Goal: Obtain resource: Download file/media

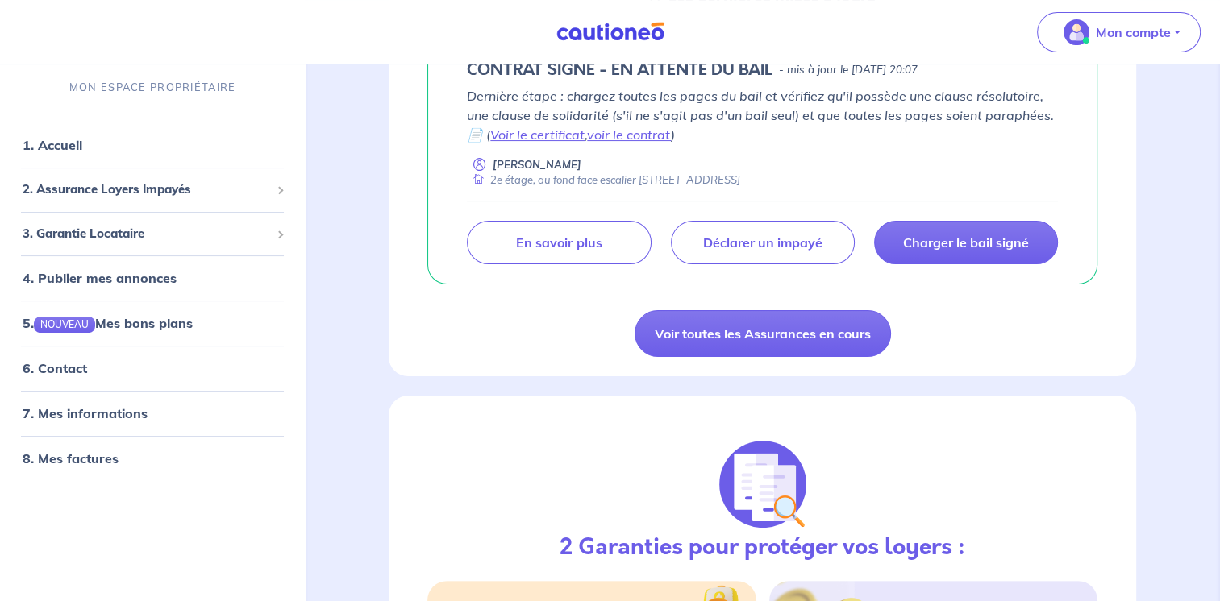
scroll to position [341, 0]
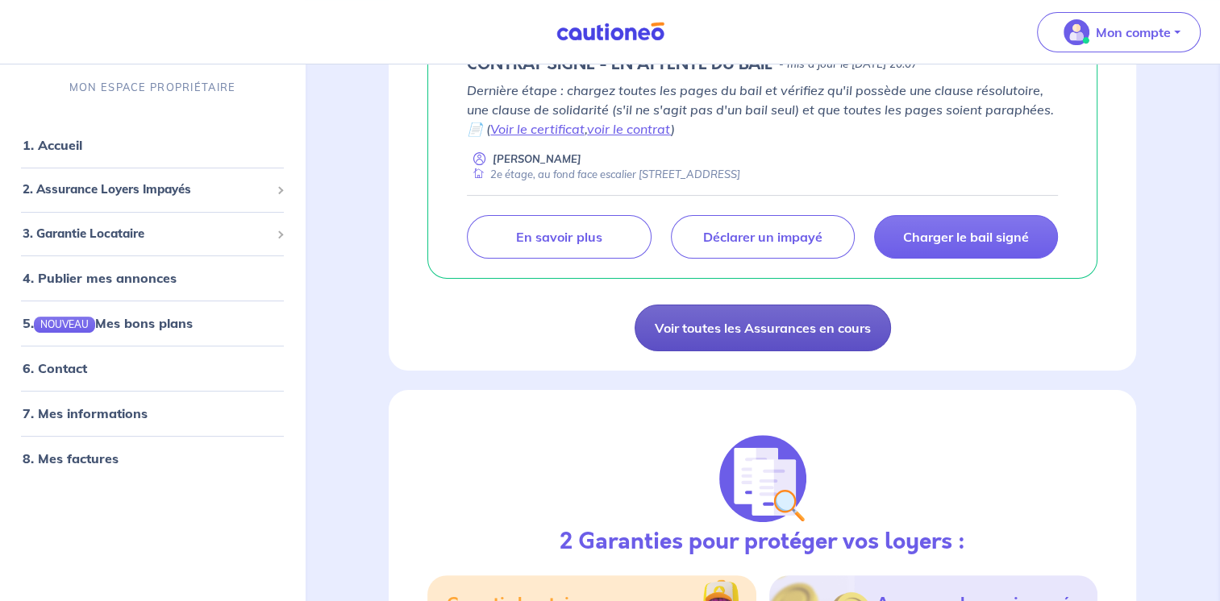
click at [774, 327] on link "Voir toutes les Assurances en cours" at bounding box center [762, 328] width 256 height 47
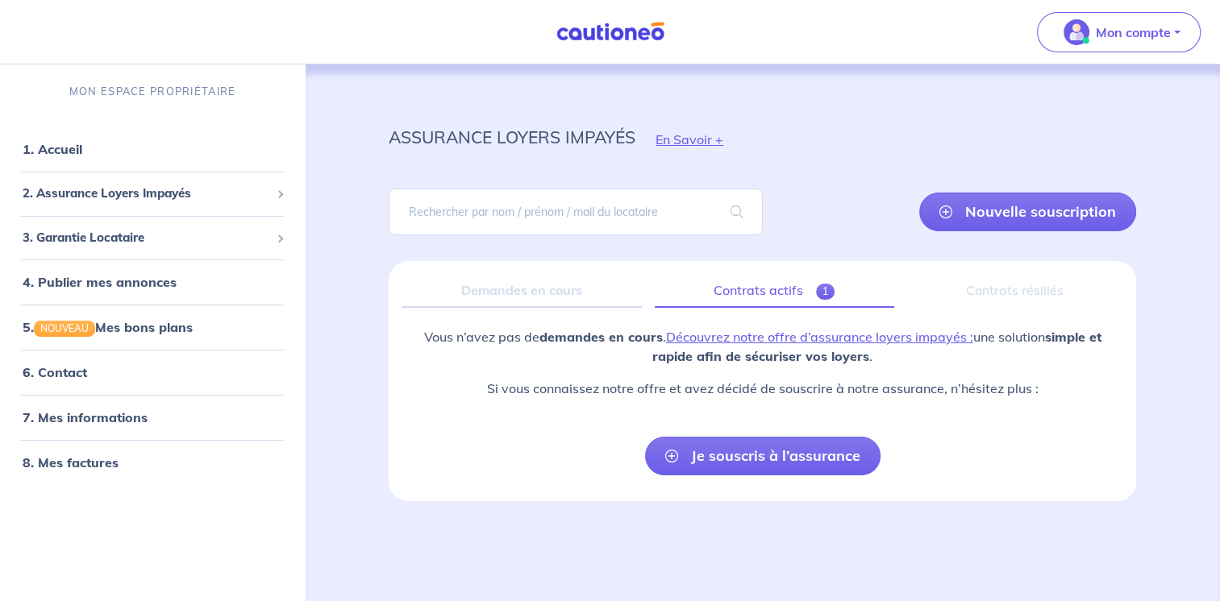
click at [755, 289] on link "Contrats actifs 1" at bounding box center [774, 291] width 239 height 34
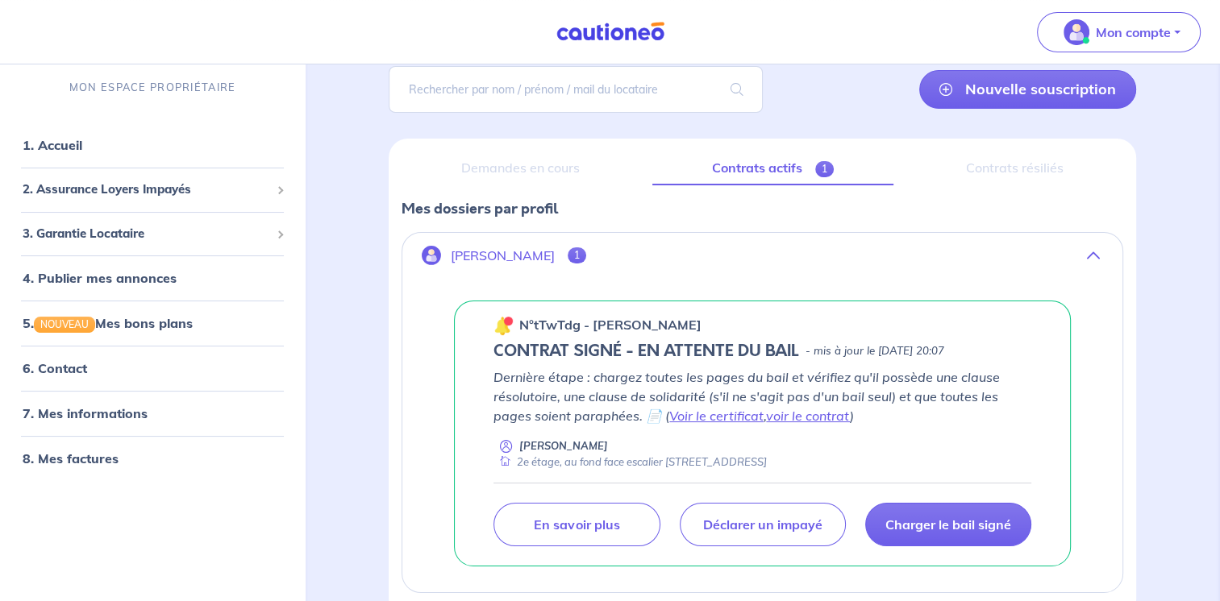
scroll to position [115, 0]
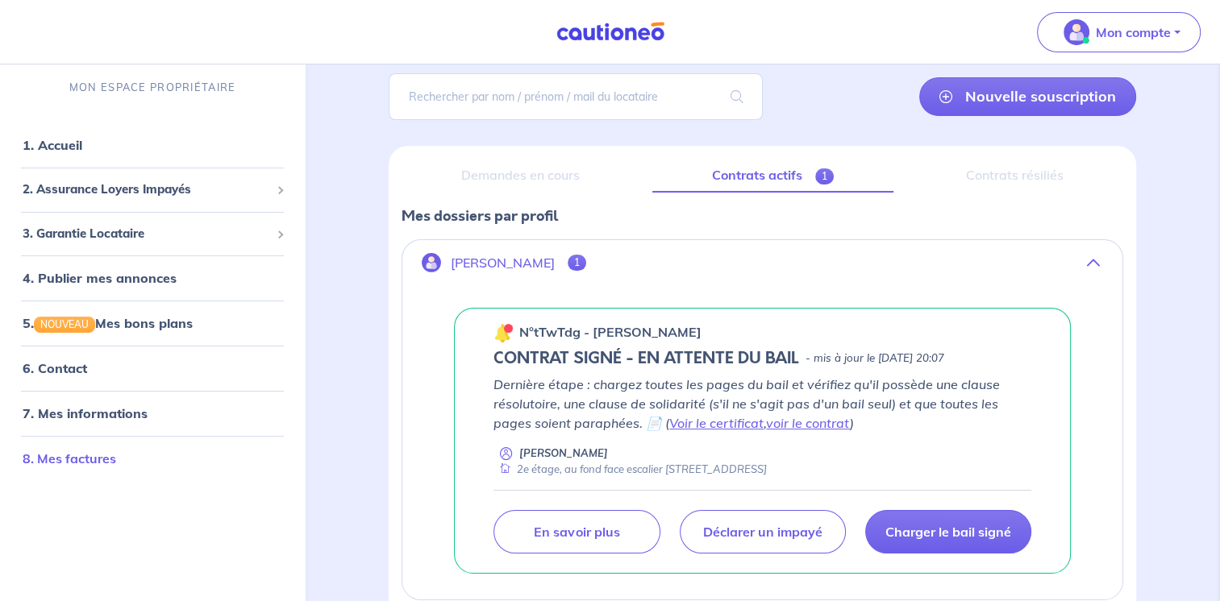
click at [111, 454] on link "8. Mes factures" at bounding box center [70, 459] width 94 height 16
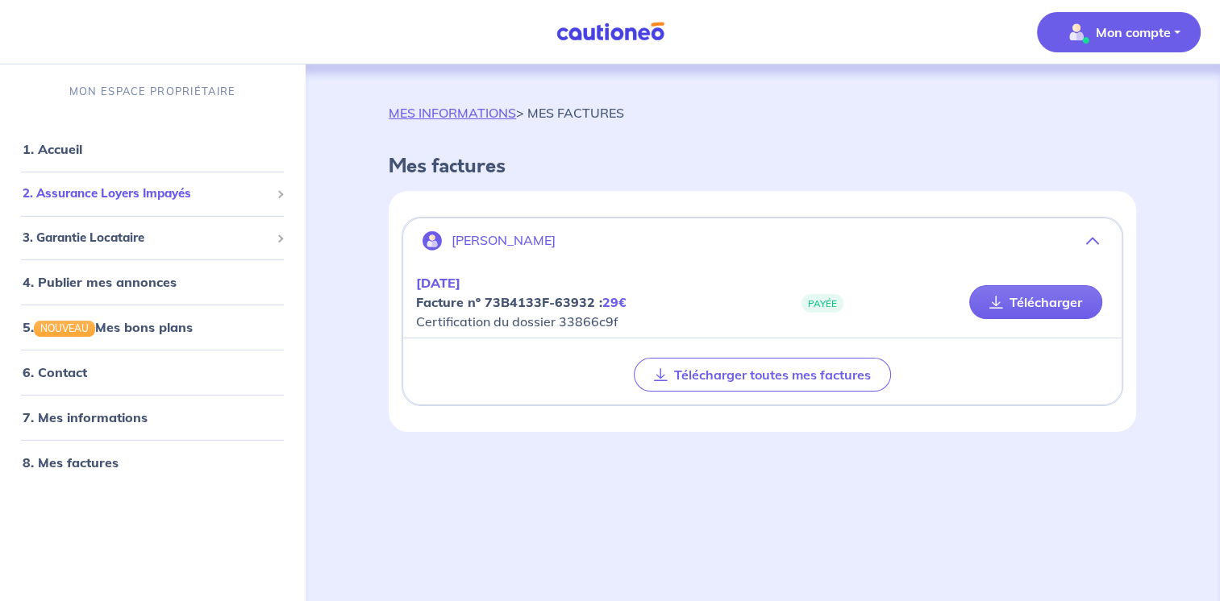
click at [153, 198] on span "2. Assurance Loyers Impayés" at bounding box center [147, 194] width 248 height 19
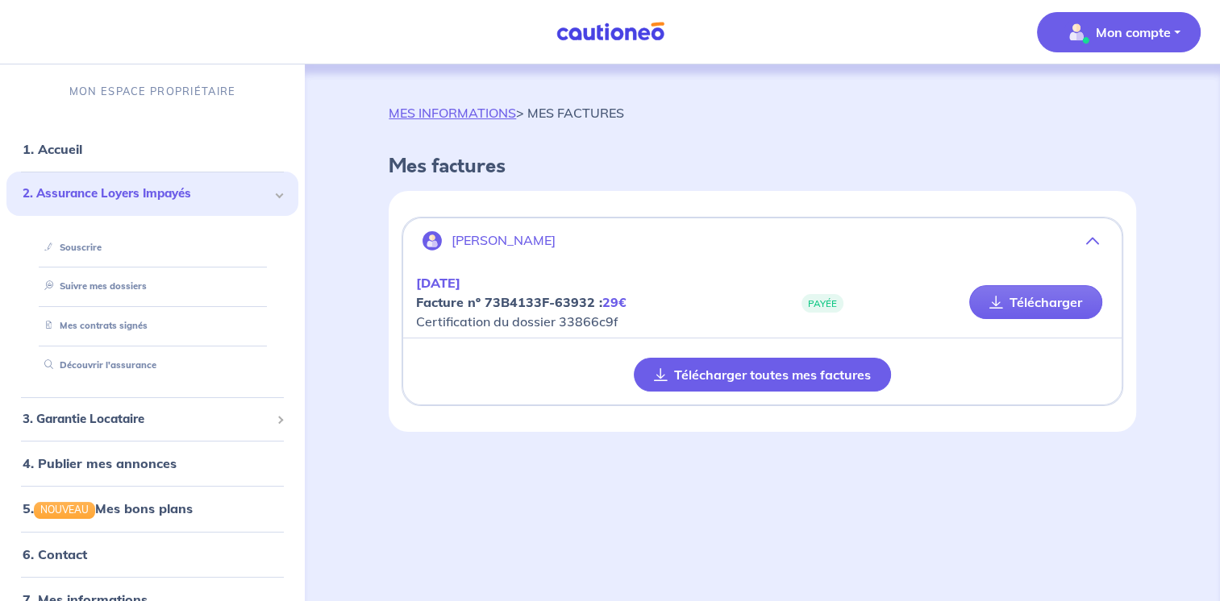
click at [763, 372] on button "Télécharger toutes mes factures" at bounding box center [762, 375] width 257 height 34
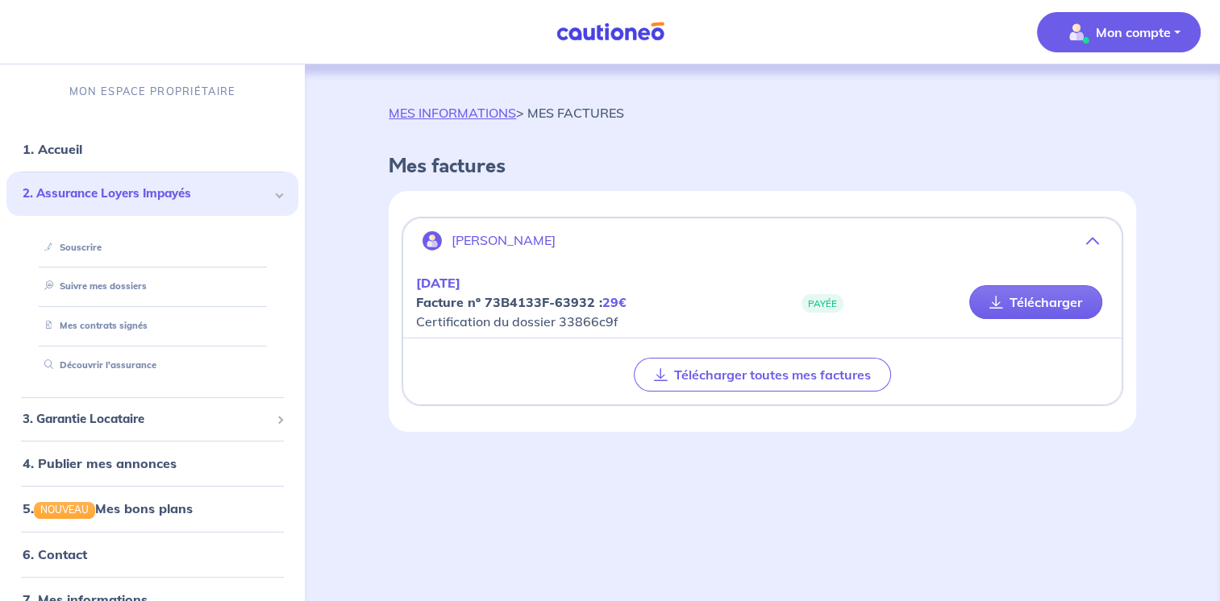
click at [1019, 492] on div "MES INFORMATIONS > MES FACTURES Mes factures [PERSON_NAME] [DATE] Facture nº 73…" at bounding box center [762, 315] width 825 height 502
click at [1152, 35] on p "Mon compte" at bounding box center [1133, 32] width 75 height 19
click at [1115, 136] on link "Me déconnecter" at bounding box center [1103, 139] width 130 height 26
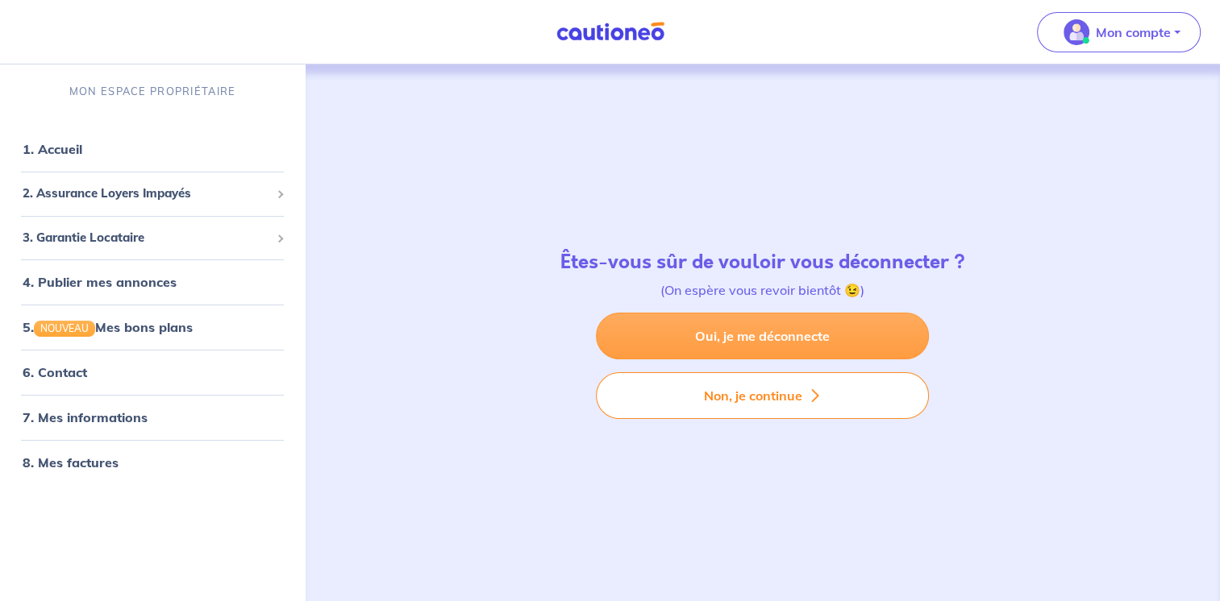
click at [789, 337] on link "Oui, je me déconnecte" at bounding box center [762, 336] width 333 height 47
